Goal: Task Accomplishment & Management: Complete application form

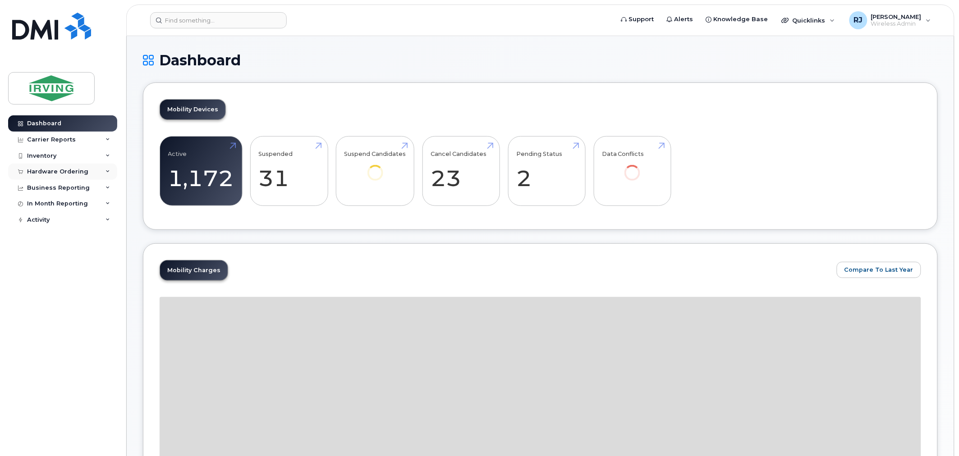
click at [60, 171] on div "Hardware Ordering" at bounding box center [57, 171] width 61 height 7
click at [66, 183] on link "Overview" at bounding box center [70, 188] width 93 height 17
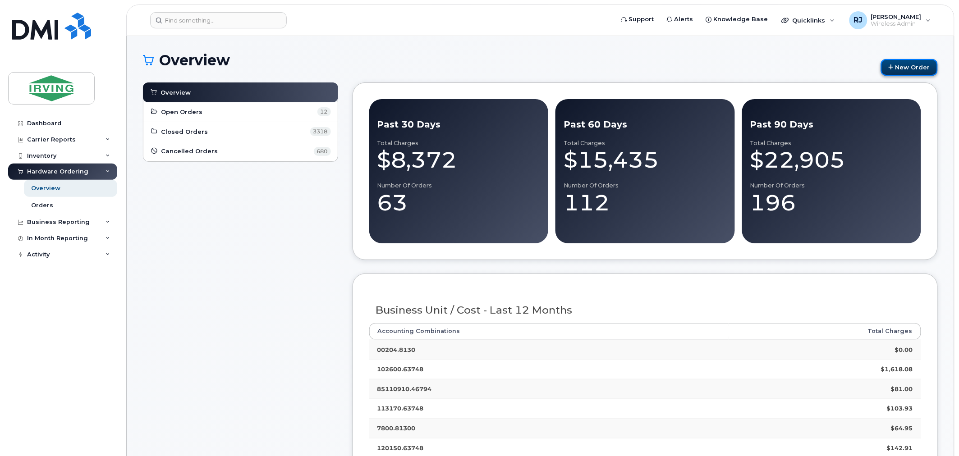
click at [918, 72] on link "New Order" at bounding box center [909, 67] width 57 height 17
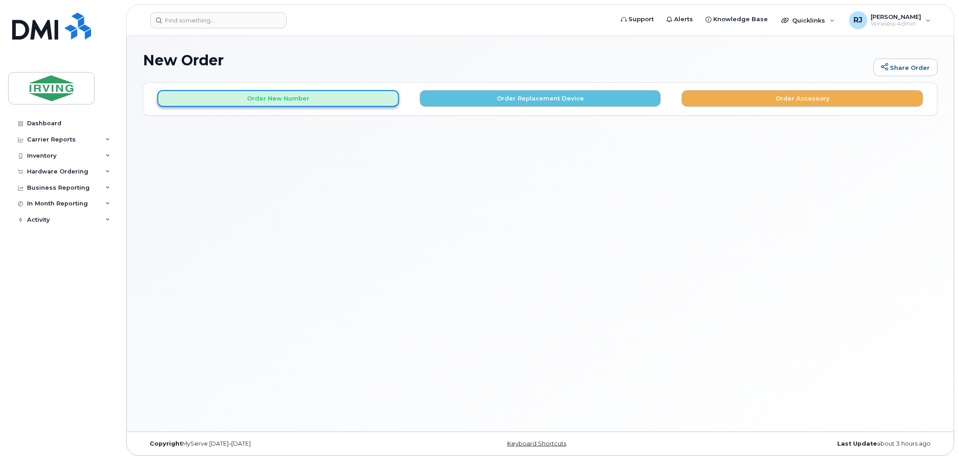
click at [328, 93] on button "Order New Number" at bounding box center [278, 98] width 242 height 17
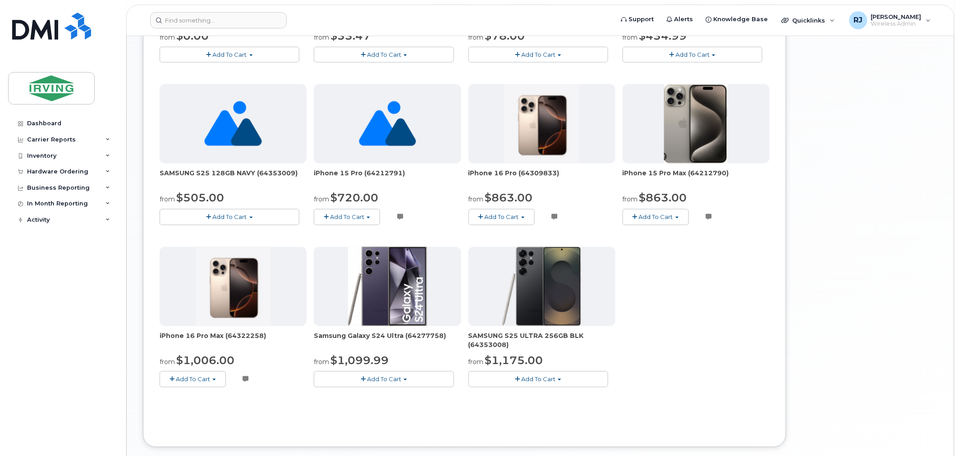
scroll to position [451, 0]
